Goal: Ask a question

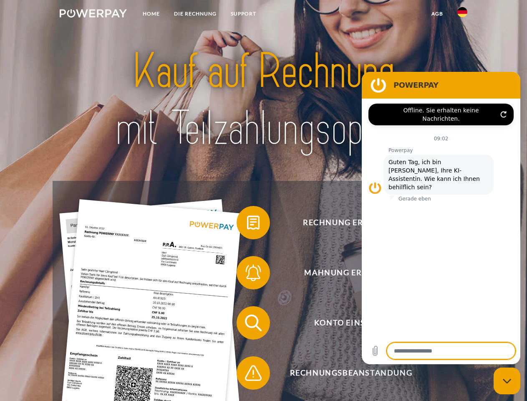
click at [93, 15] on img at bounding box center [93, 13] width 67 height 8
click at [462, 15] on img at bounding box center [462, 12] width 10 height 10
click at [437, 14] on link "agb" at bounding box center [437, 13] width 26 height 15
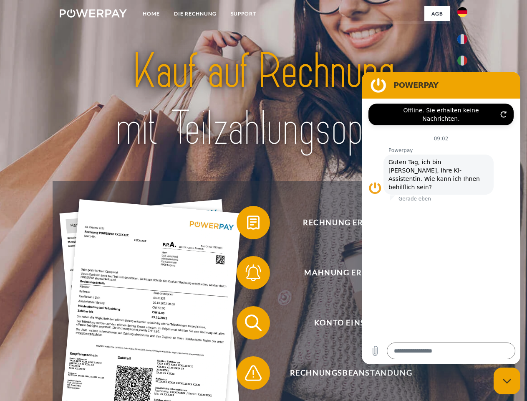
click at [247, 224] on span at bounding box center [241, 223] width 42 height 42
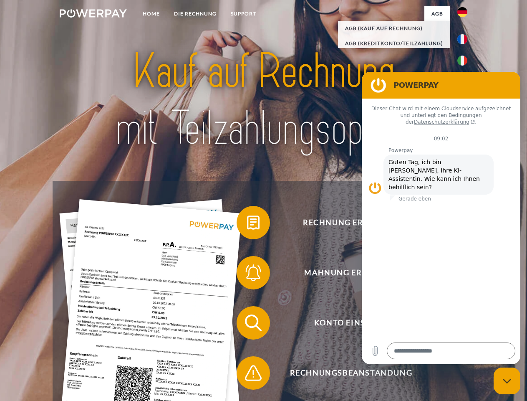
click at [247, 274] on span at bounding box center [241, 273] width 42 height 42
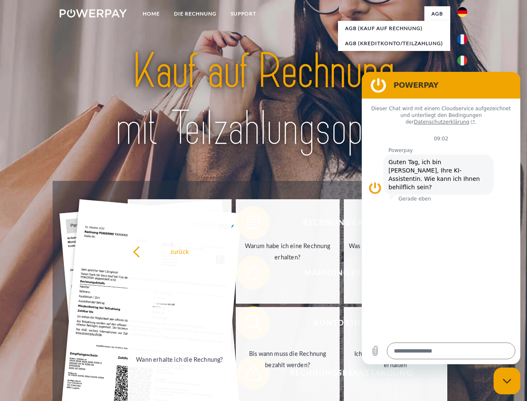
click at [247, 324] on link "Bis wann muss die Rechnung bezahlt werden?" at bounding box center [288, 359] width 104 height 104
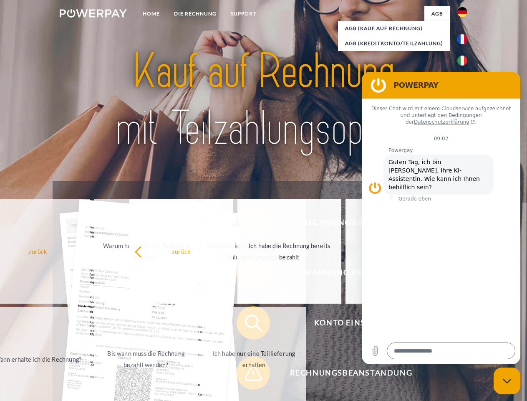
click at [247, 374] on span at bounding box center [241, 373] width 42 height 42
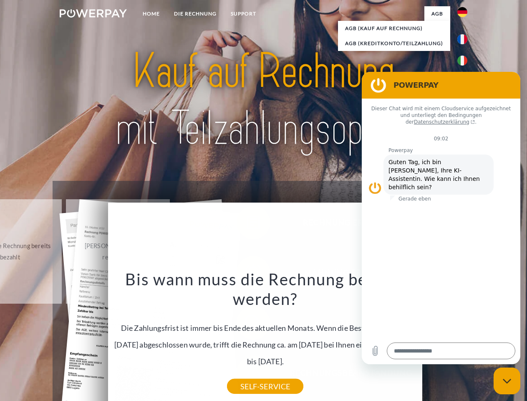
click at [507, 381] on icon "Messaging-Fenster schließen" at bounding box center [507, 380] width 9 height 5
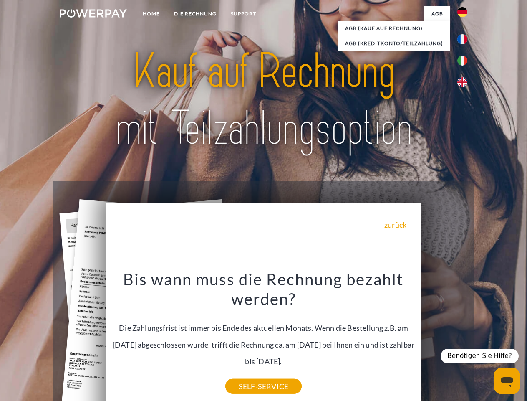
type textarea "*"
